Goal: Task Accomplishment & Management: Use online tool/utility

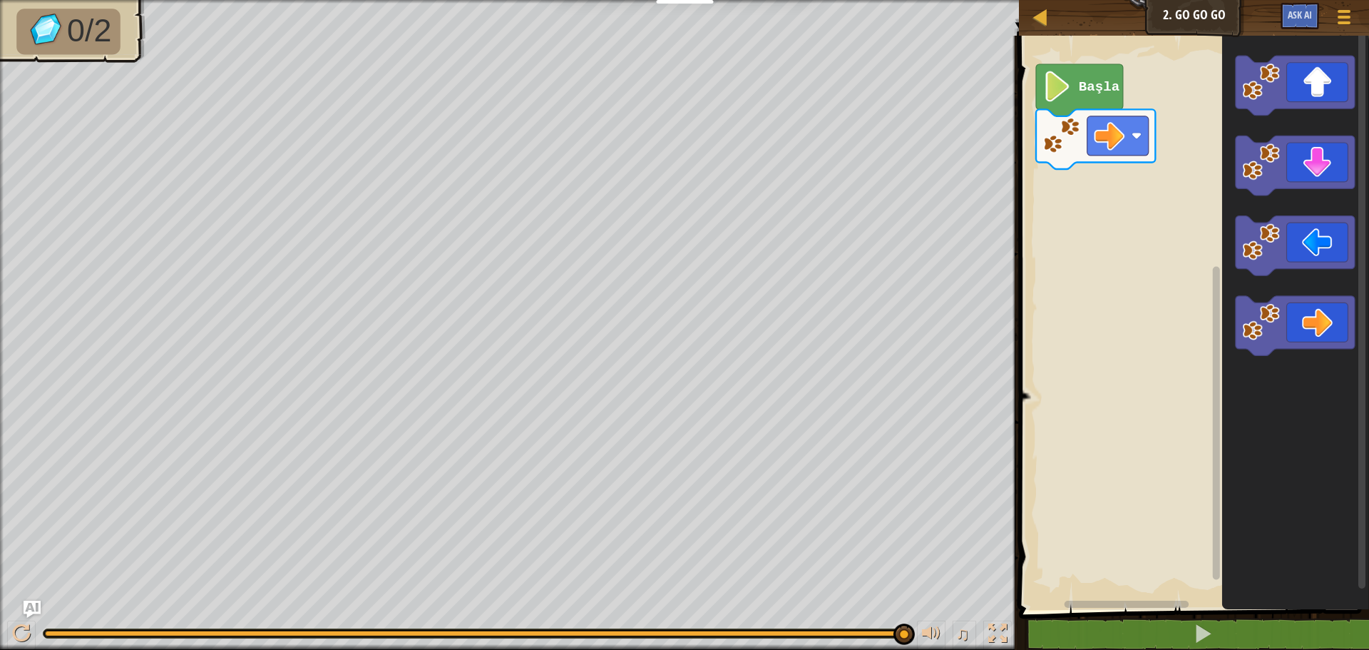
click at [903, 561] on div "0/2 ♫ Turtle" at bounding box center [684, 325] width 1369 height 650
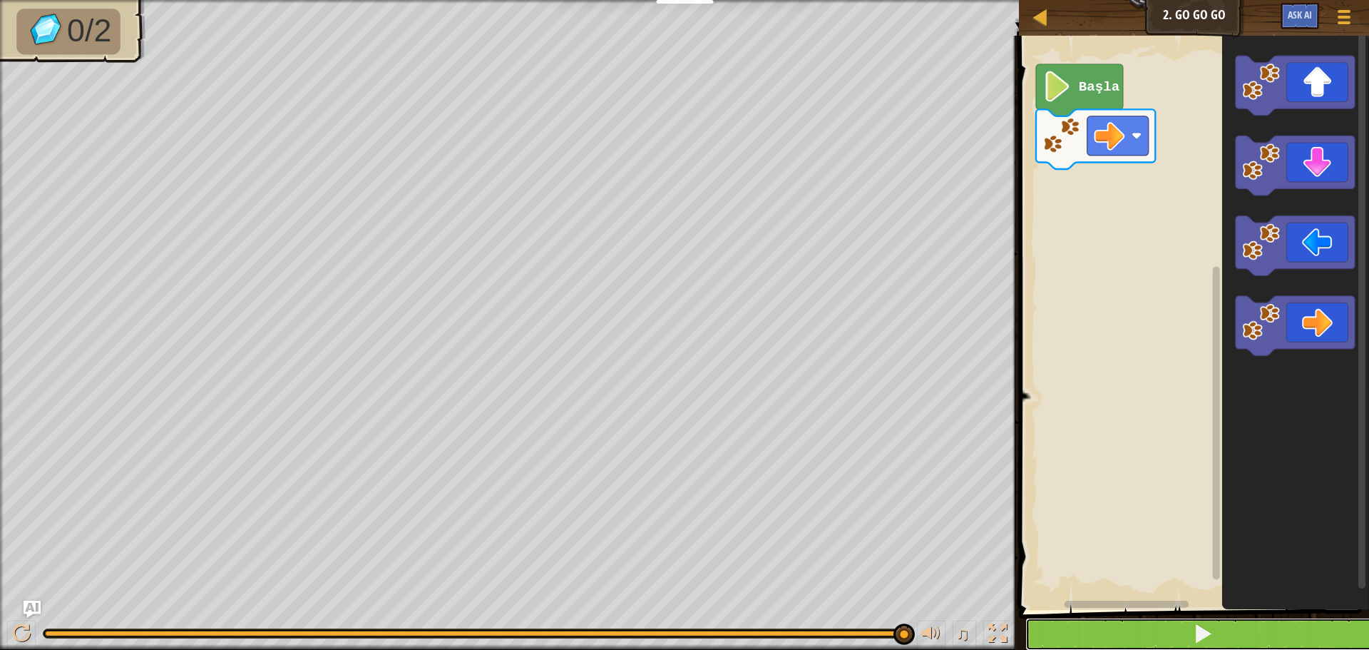
click at [1128, 633] on button at bounding box center [1203, 634] width 354 height 33
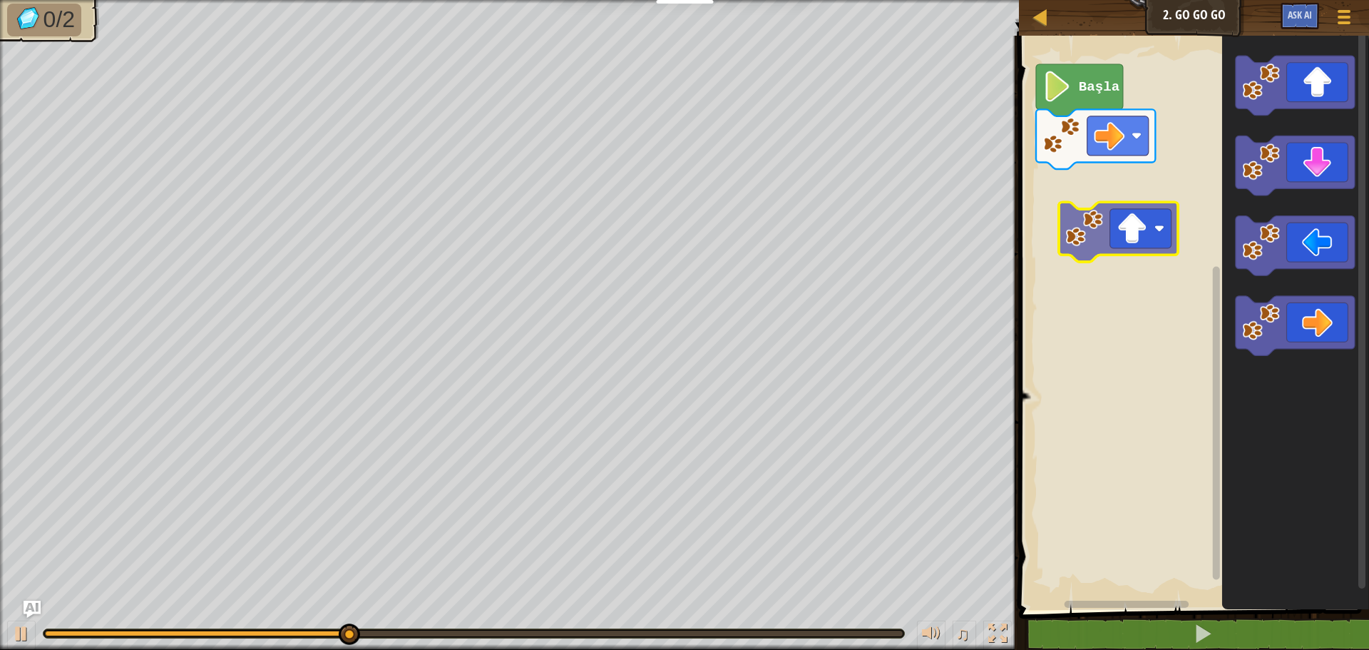
click at [1113, 232] on div "Başla" at bounding box center [1192, 319] width 354 height 581
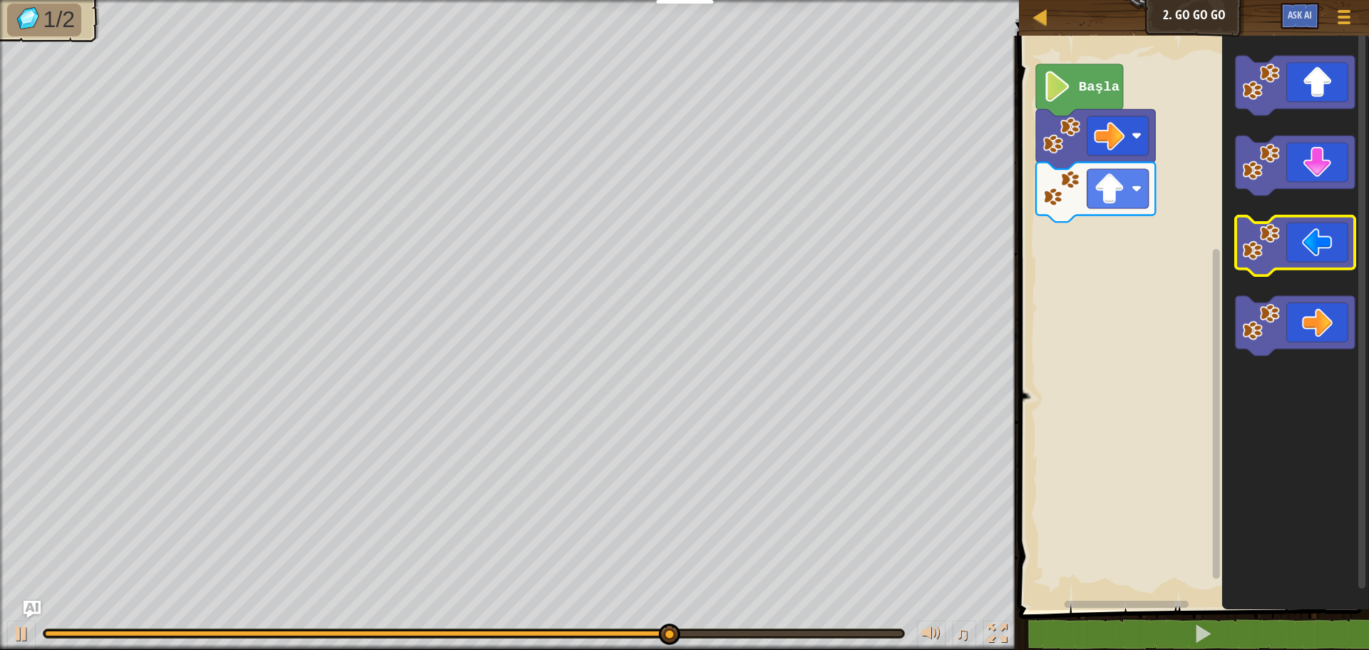
click at [1314, 256] on icon "Blockly Çalışma Alanı" at bounding box center [1295, 246] width 119 height 60
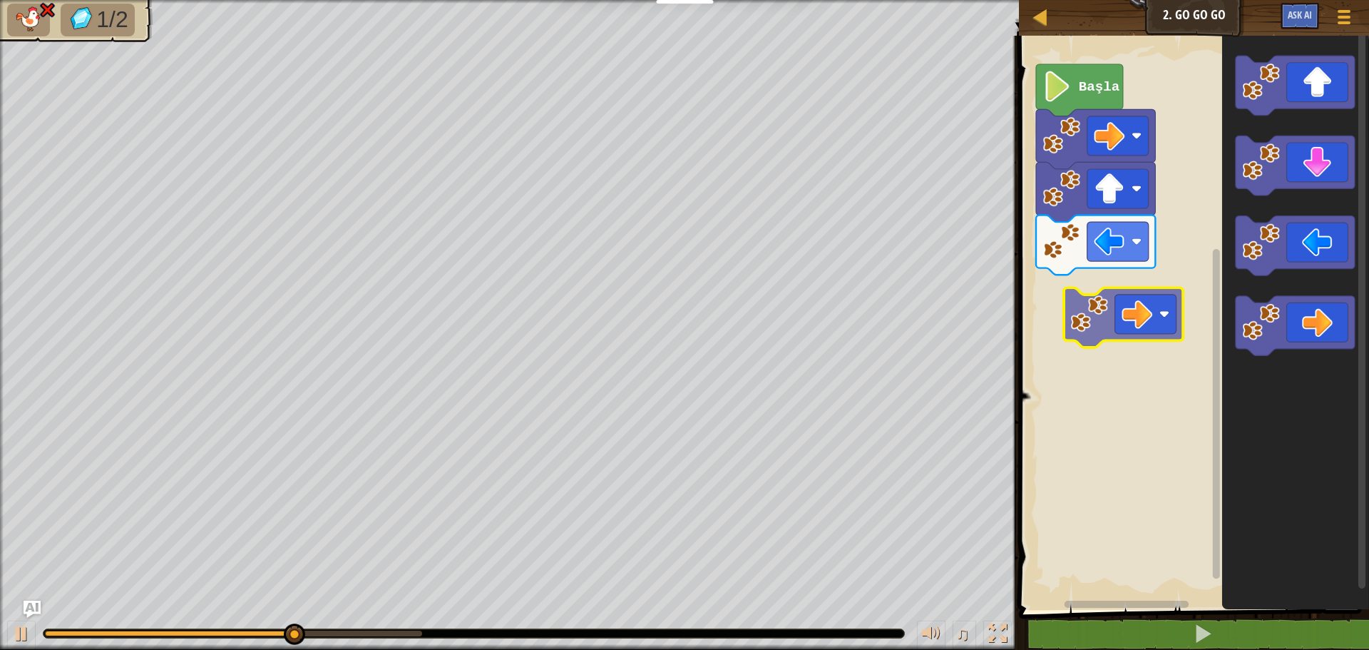
click at [1128, 342] on div "Başla" at bounding box center [1192, 319] width 354 height 581
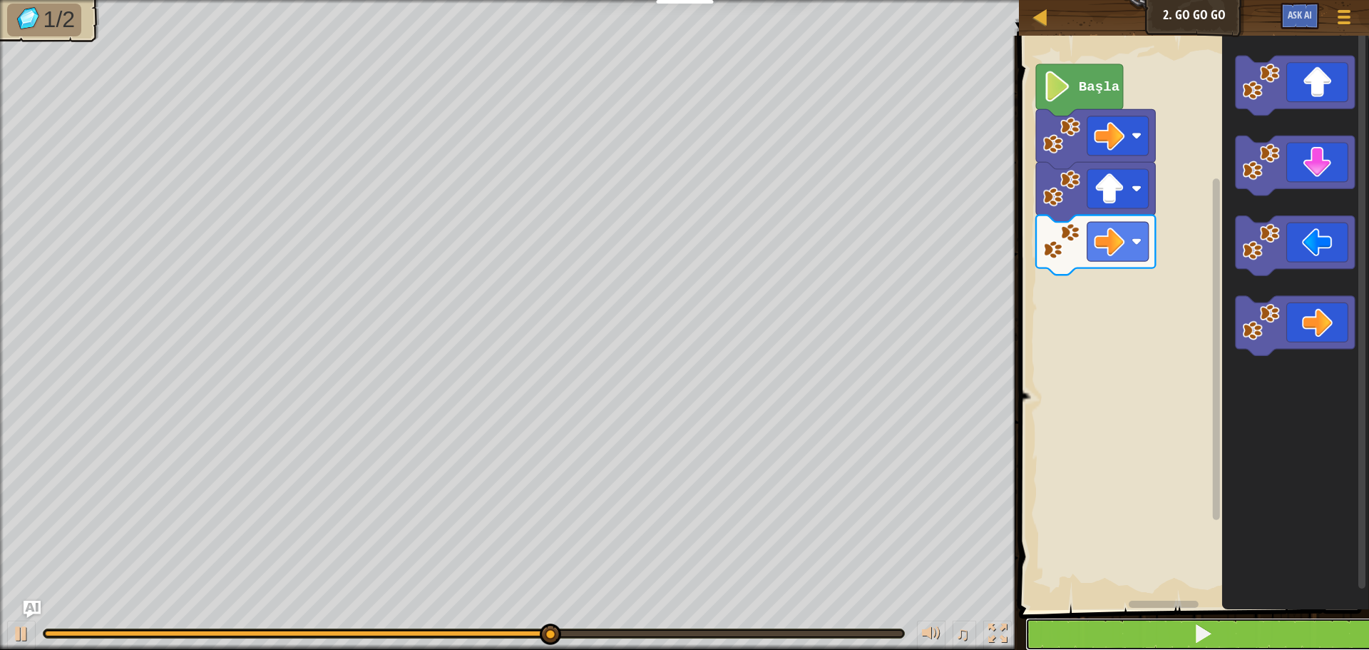
click at [1112, 634] on button at bounding box center [1203, 634] width 354 height 33
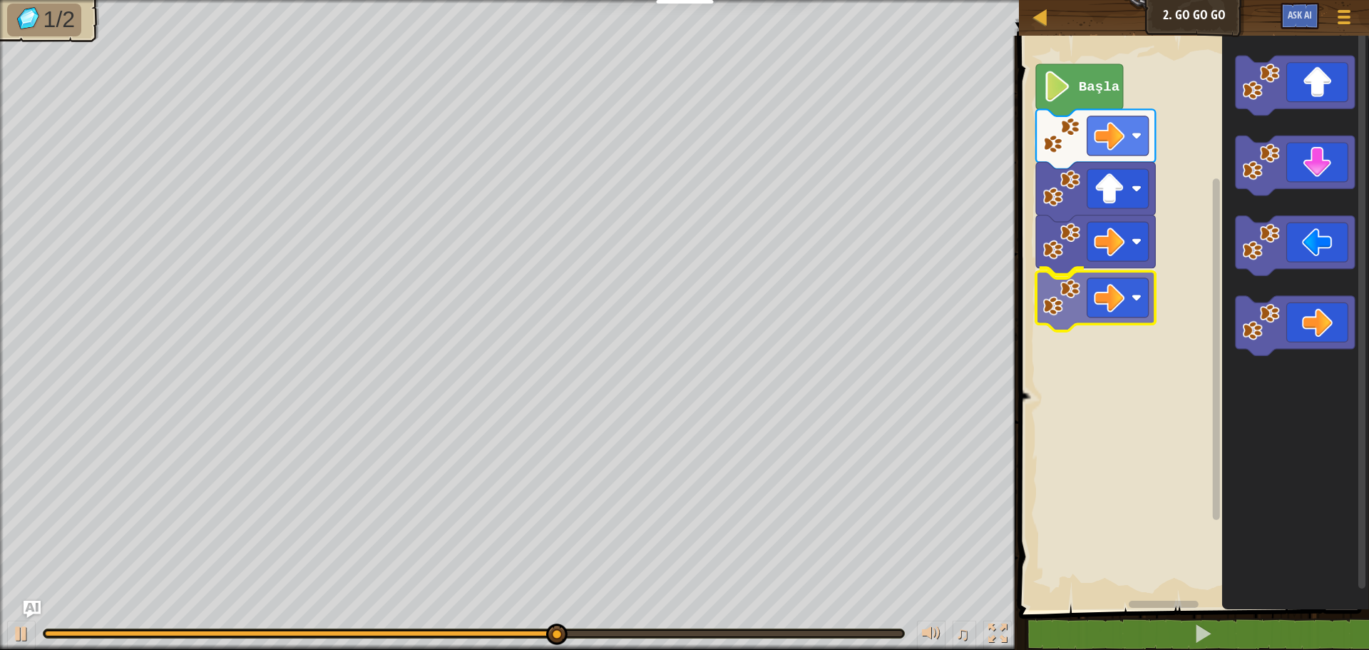
click at [1071, 287] on div "Başla" at bounding box center [1192, 319] width 354 height 581
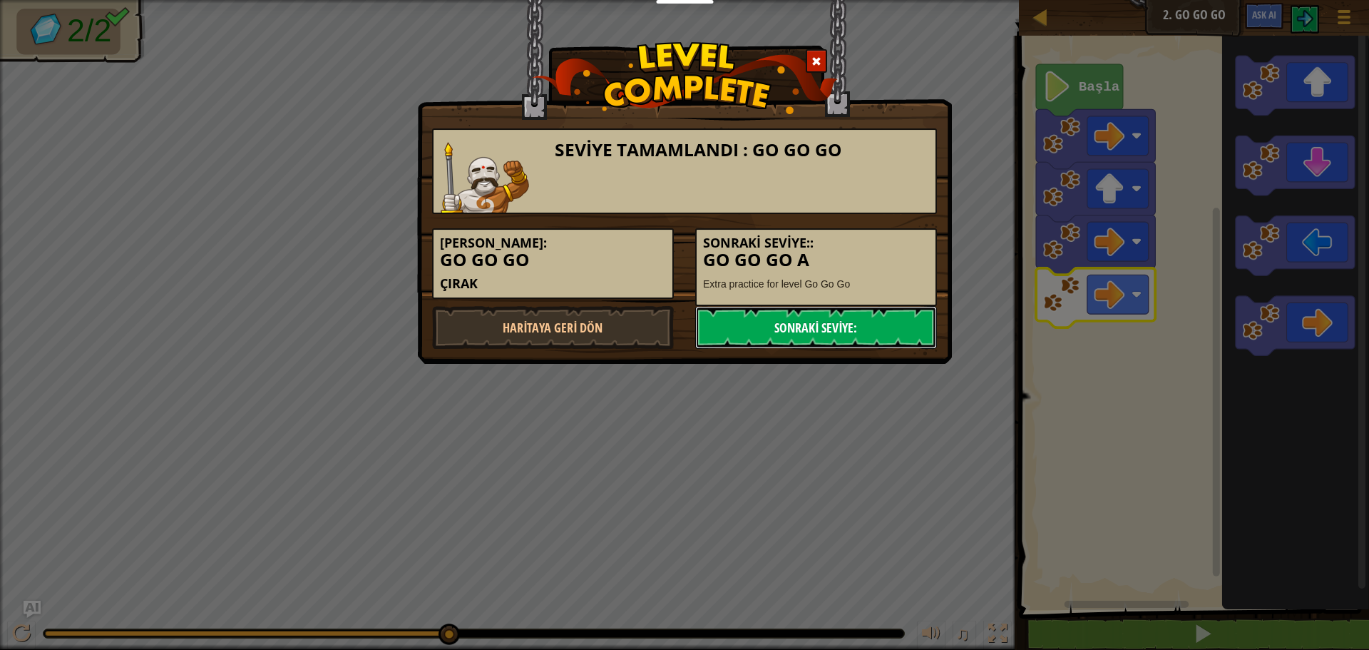
click at [745, 324] on link "Sonraki Seviye:" at bounding box center [816, 327] width 242 height 43
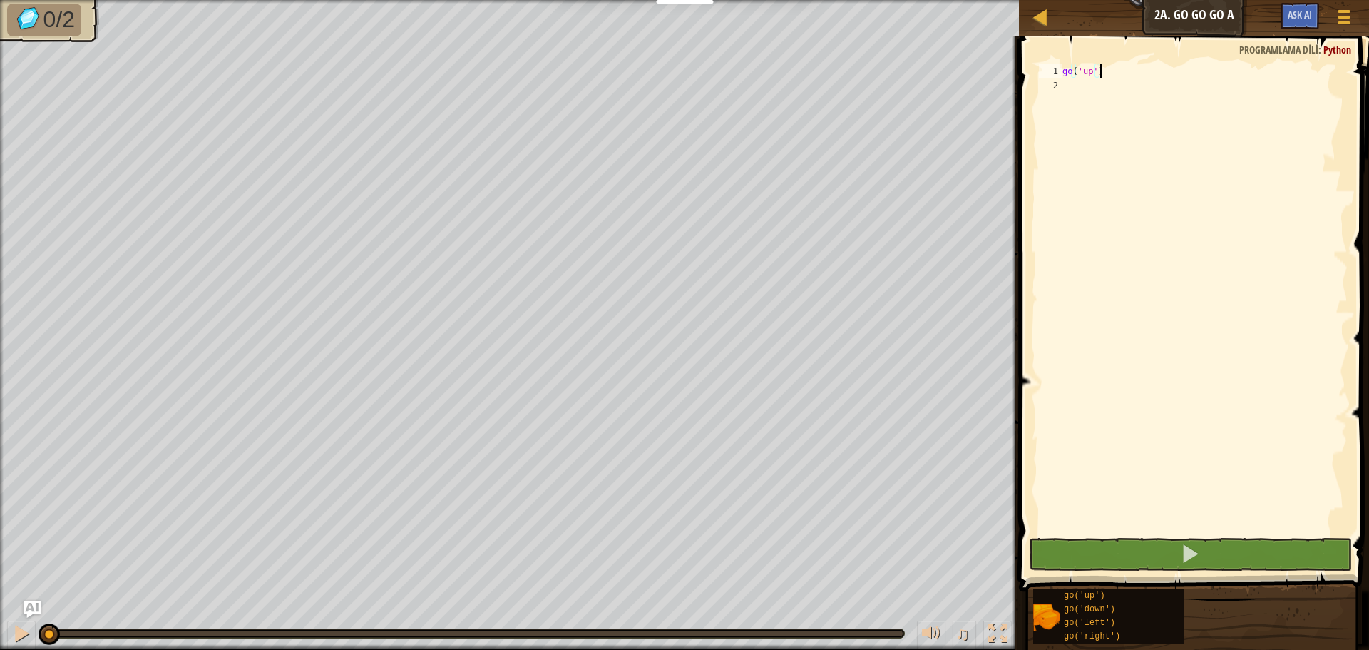
click at [1089, 86] on div "go ( 'up' )" at bounding box center [1204, 313] width 288 height 499
click at [1348, 16] on span at bounding box center [1345, 17] width 14 height 3
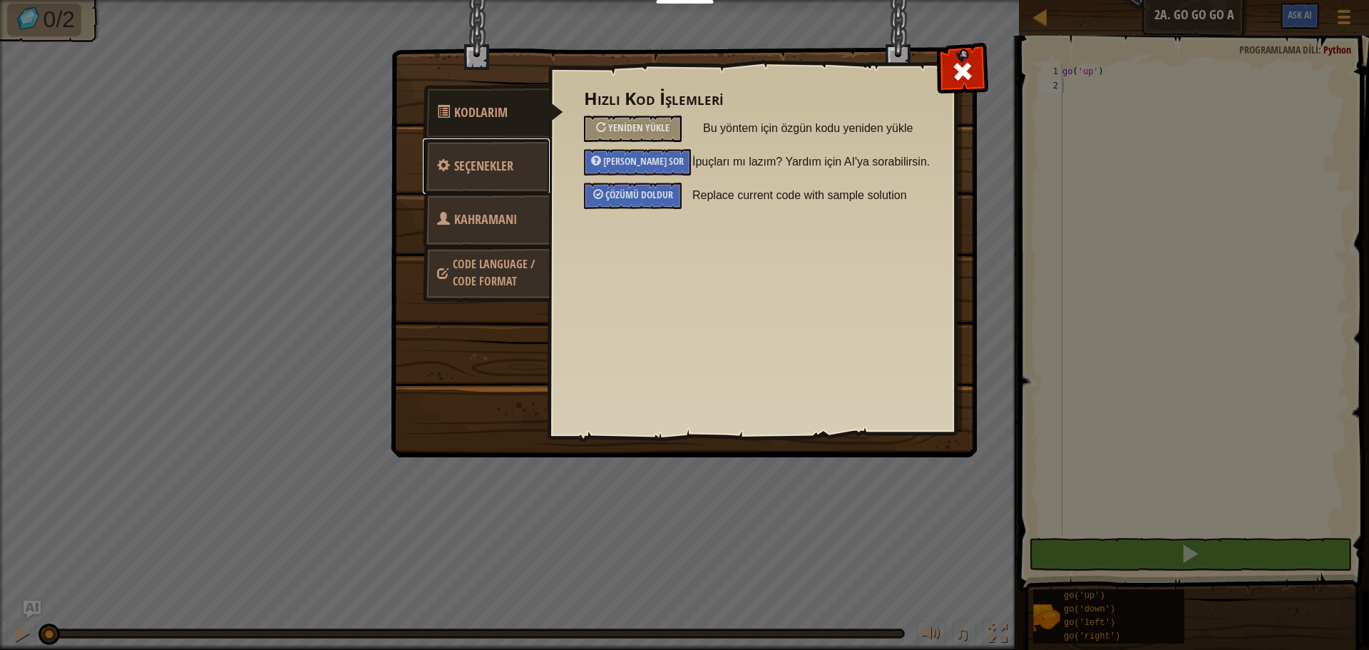
click at [490, 175] on link "Seçenekler" at bounding box center [486, 166] width 127 height 56
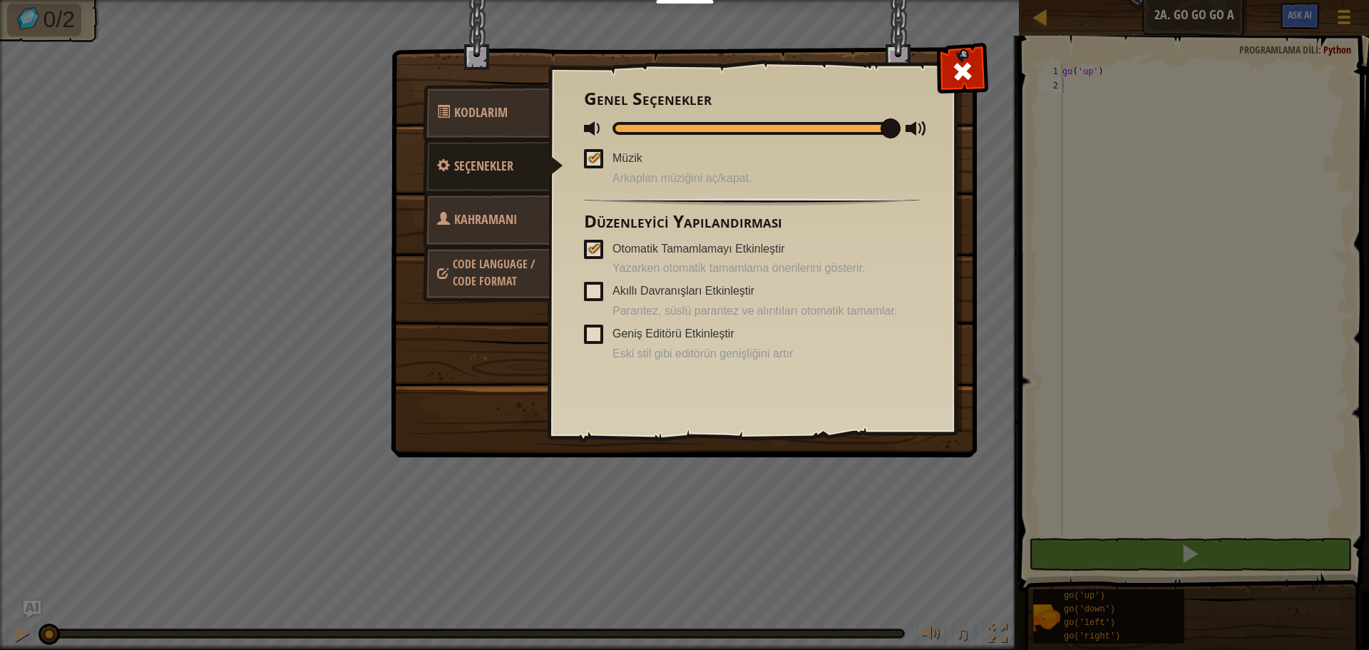
click at [467, 213] on span "Kahramanı Değiştir" at bounding box center [477, 236] width 80 height 53
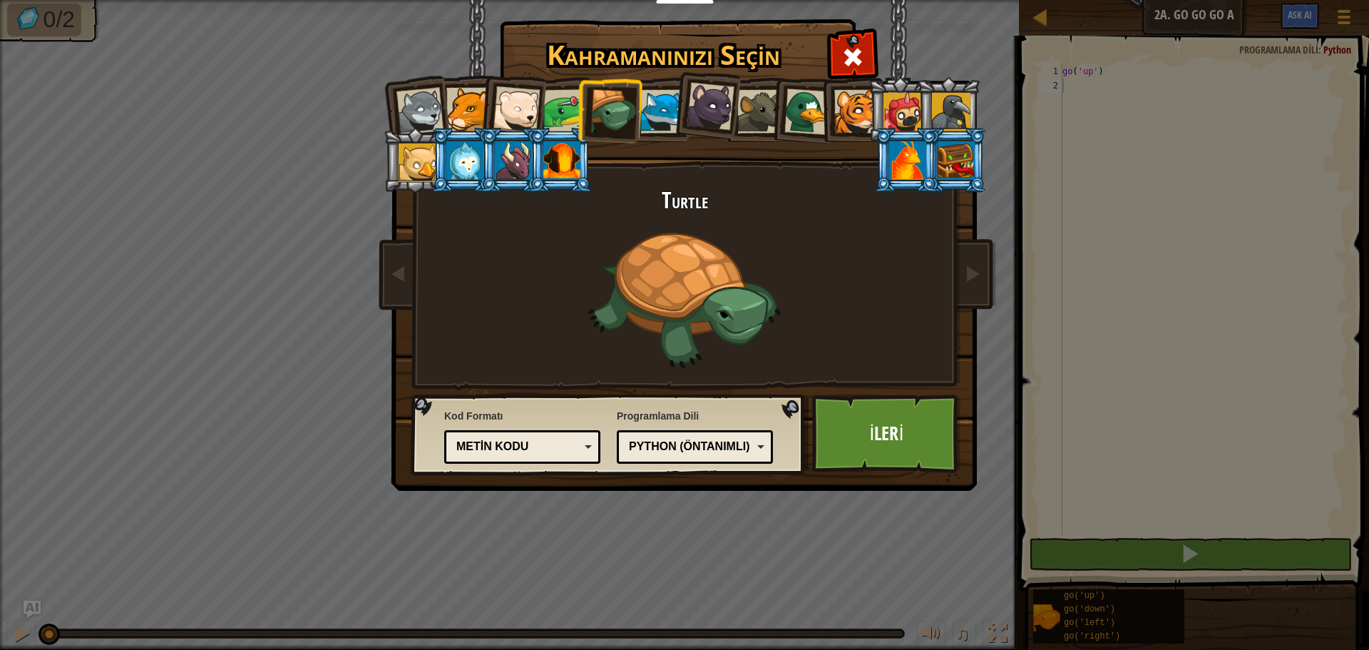
click at [588, 452] on div "Metin kodu" at bounding box center [523, 447] width 138 height 22
click at [554, 450] on div "Bloklar (ikonlar) ([PERSON_NAME])" at bounding box center [517, 447] width 123 height 16
click at [545, 454] on div "Bloklar ve kod" at bounding box center [517, 447] width 123 height 16
click at [843, 440] on link "İleri" at bounding box center [886, 433] width 149 height 78
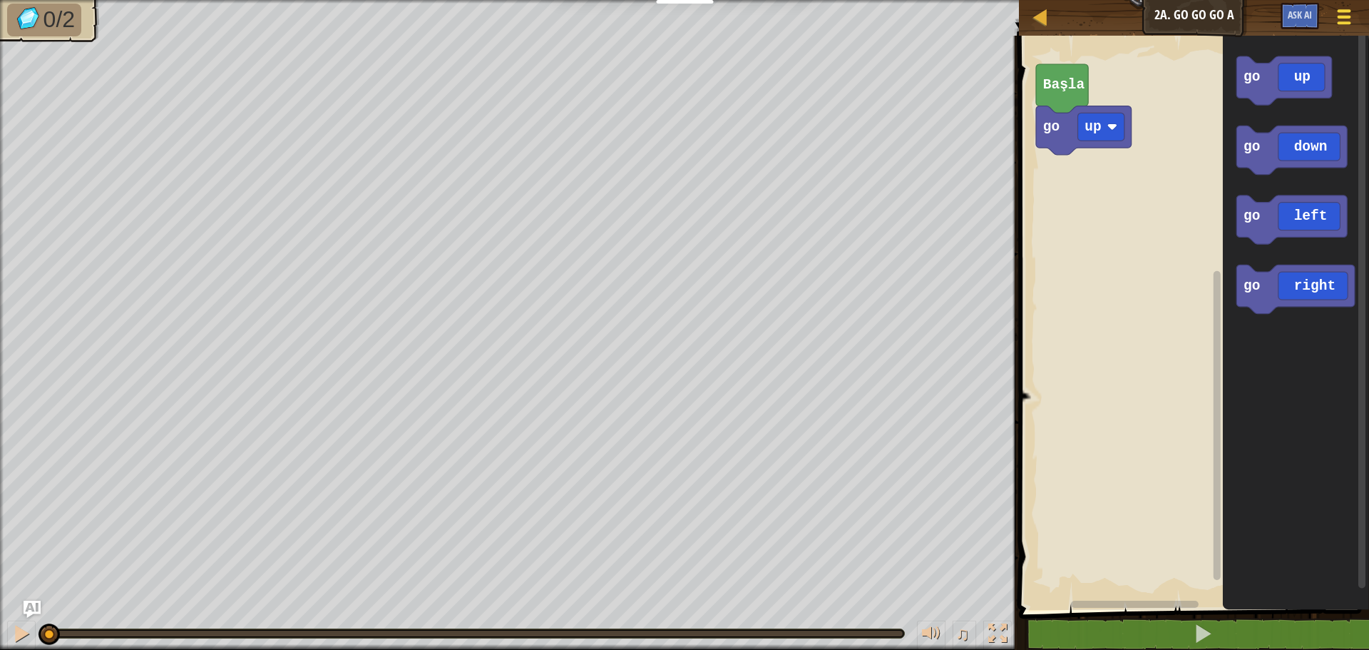
click at [1346, 12] on span at bounding box center [1345, 10] width 14 height 3
